Goal: Find specific page/section: Find specific page/section

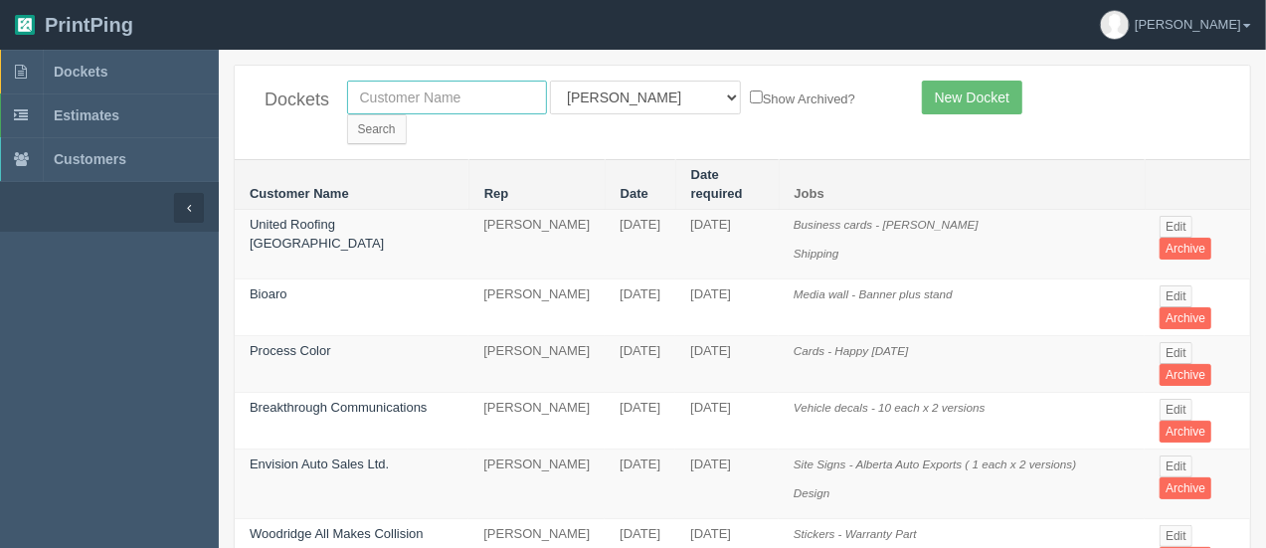
click at [477, 107] on input "text" at bounding box center [447, 98] width 200 height 34
type input "[PERSON_NAME]"
click at [407, 114] on input "Search" at bounding box center [377, 129] width 60 height 30
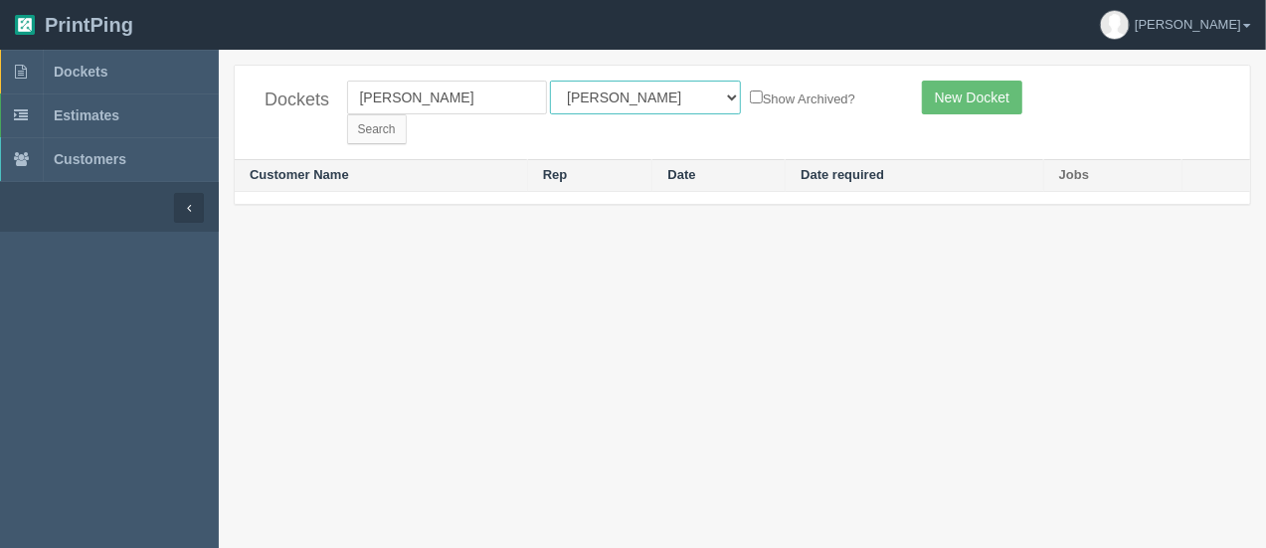
click at [601, 99] on select "All Users [PERSON_NAME] Test 1 [PERSON_NAME] [PERSON_NAME] [PERSON_NAME] France…" at bounding box center [645, 98] width 191 height 34
select select
click at [550, 81] on select "All Users [PERSON_NAME] Test 1 [PERSON_NAME] [PERSON_NAME] [PERSON_NAME] France…" at bounding box center [645, 98] width 191 height 34
click at [407, 114] on input "Search" at bounding box center [377, 129] width 60 height 30
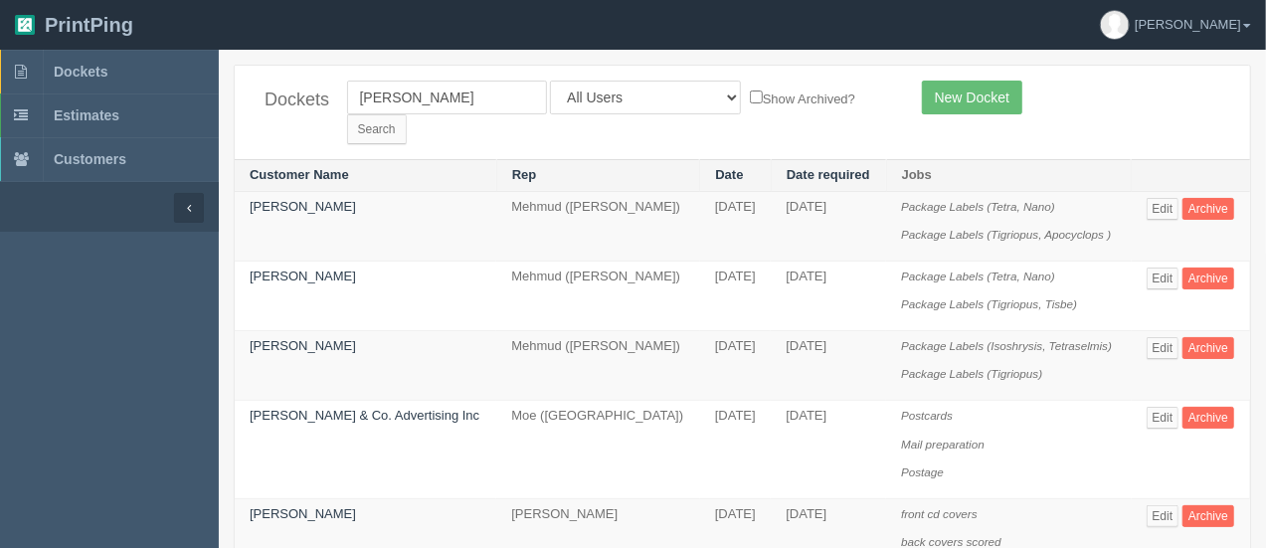
click at [1261, 449] on div "Dockets [PERSON_NAME] All Users [PERSON_NAME] Test 1 [PERSON_NAME] [PERSON_NAME…" at bounding box center [742, 409] width 1047 height 689
